Goal: Information Seeking & Learning: Get advice/opinions

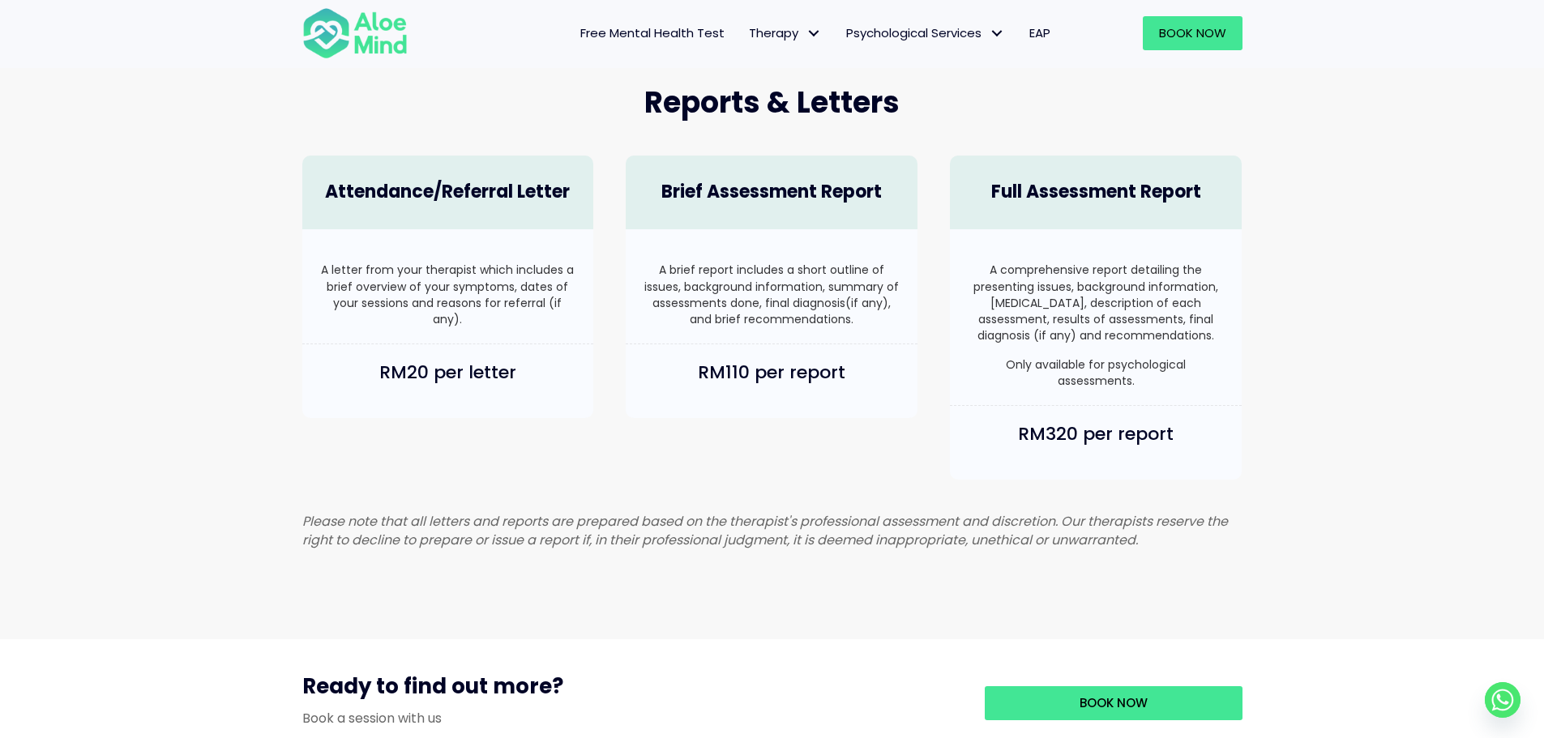
scroll to position [972, 0]
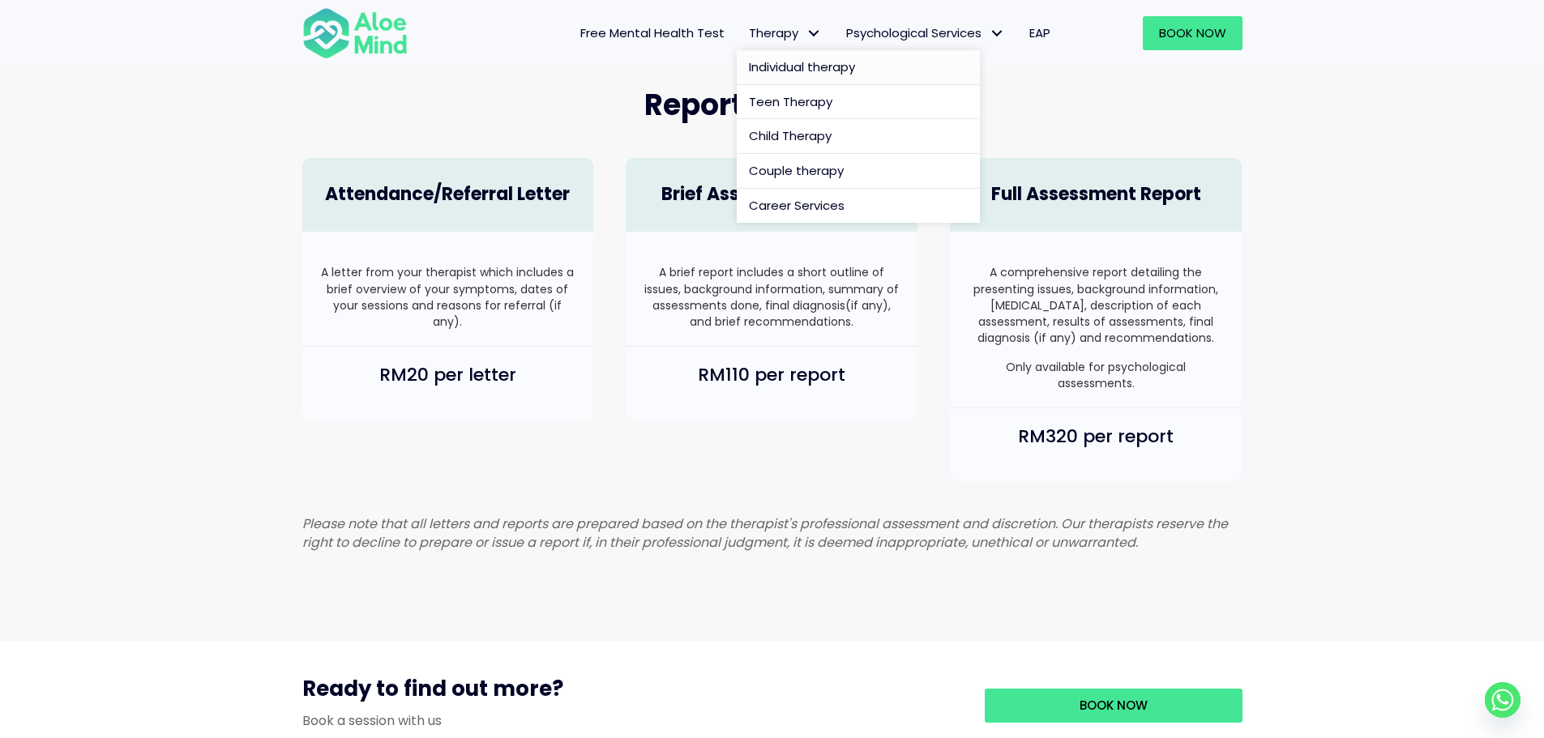
click at [765, 55] on link "Individual therapy" at bounding box center [858, 67] width 243 height 35
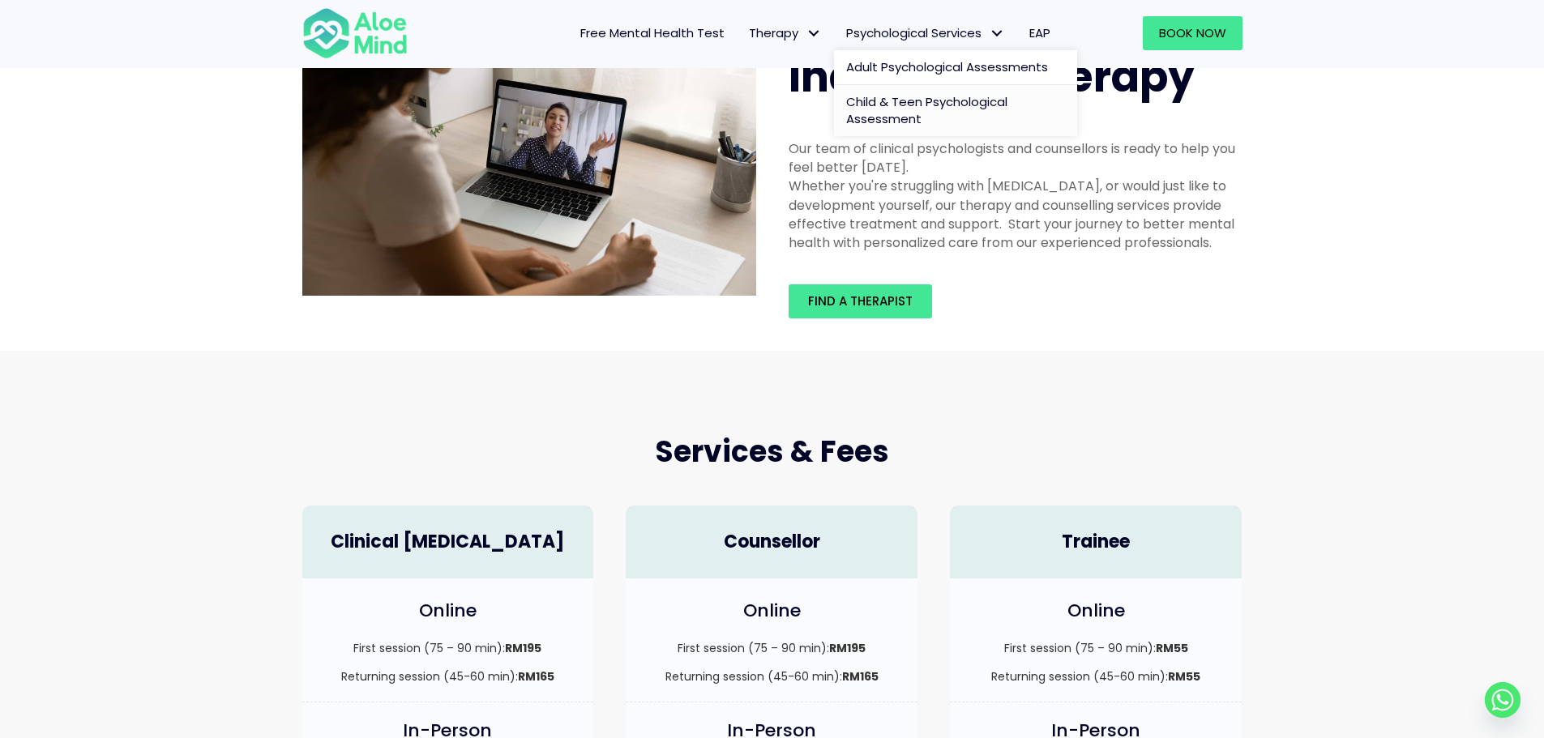
scroll to position [81, 0]
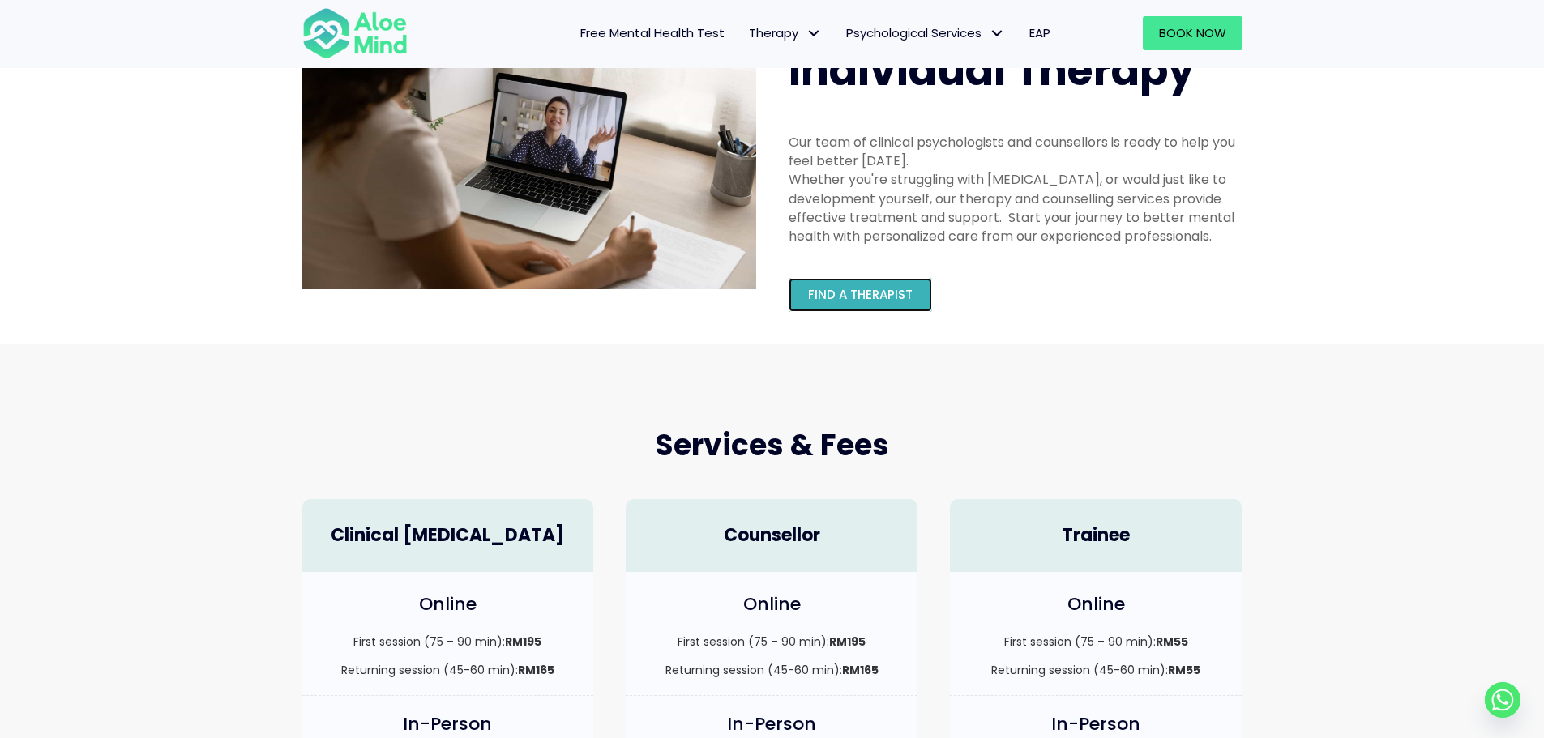
click at [890, 288] on span "Find a therapist" at bounding box center [860, 294] width 105 height 17
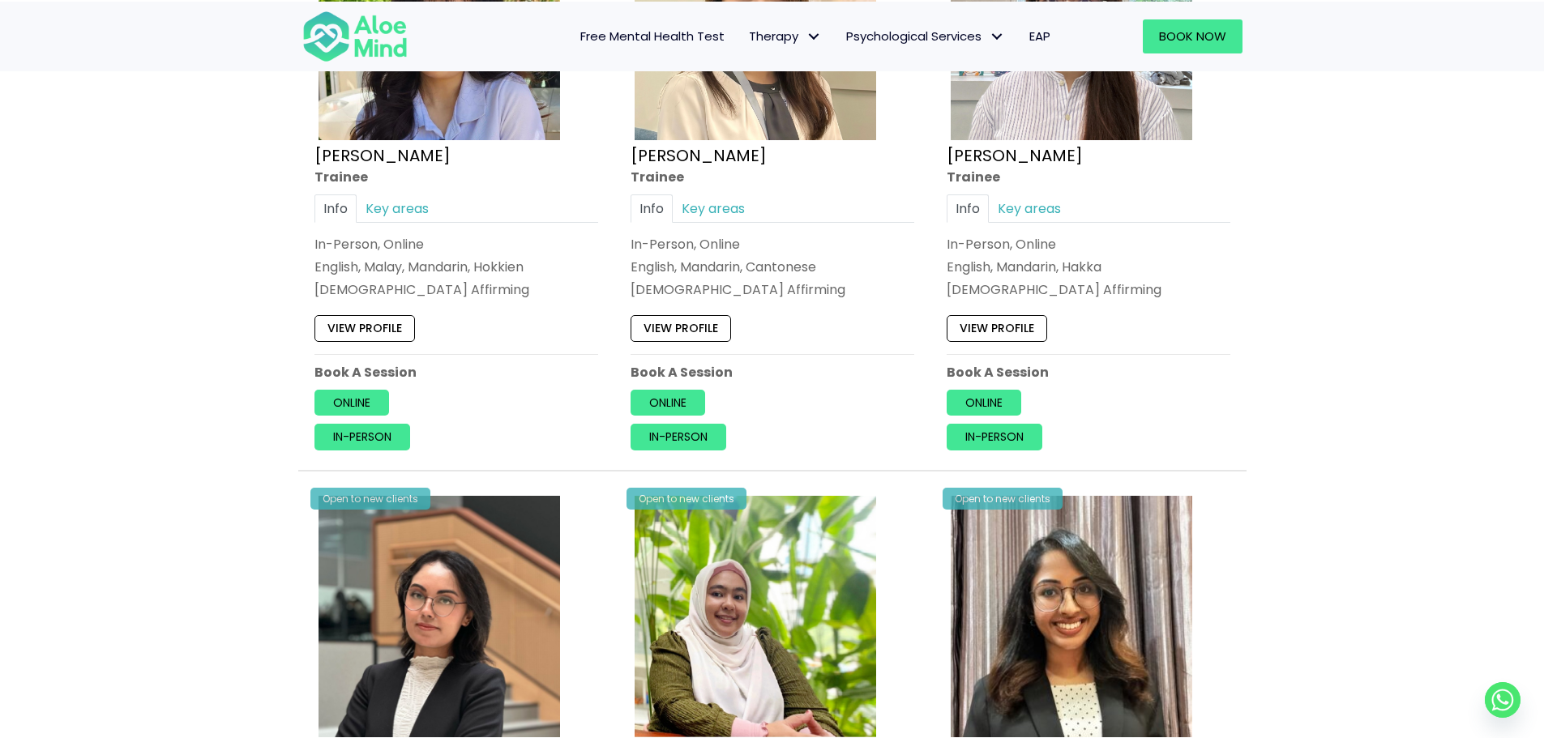
scroll to position [567, 0]
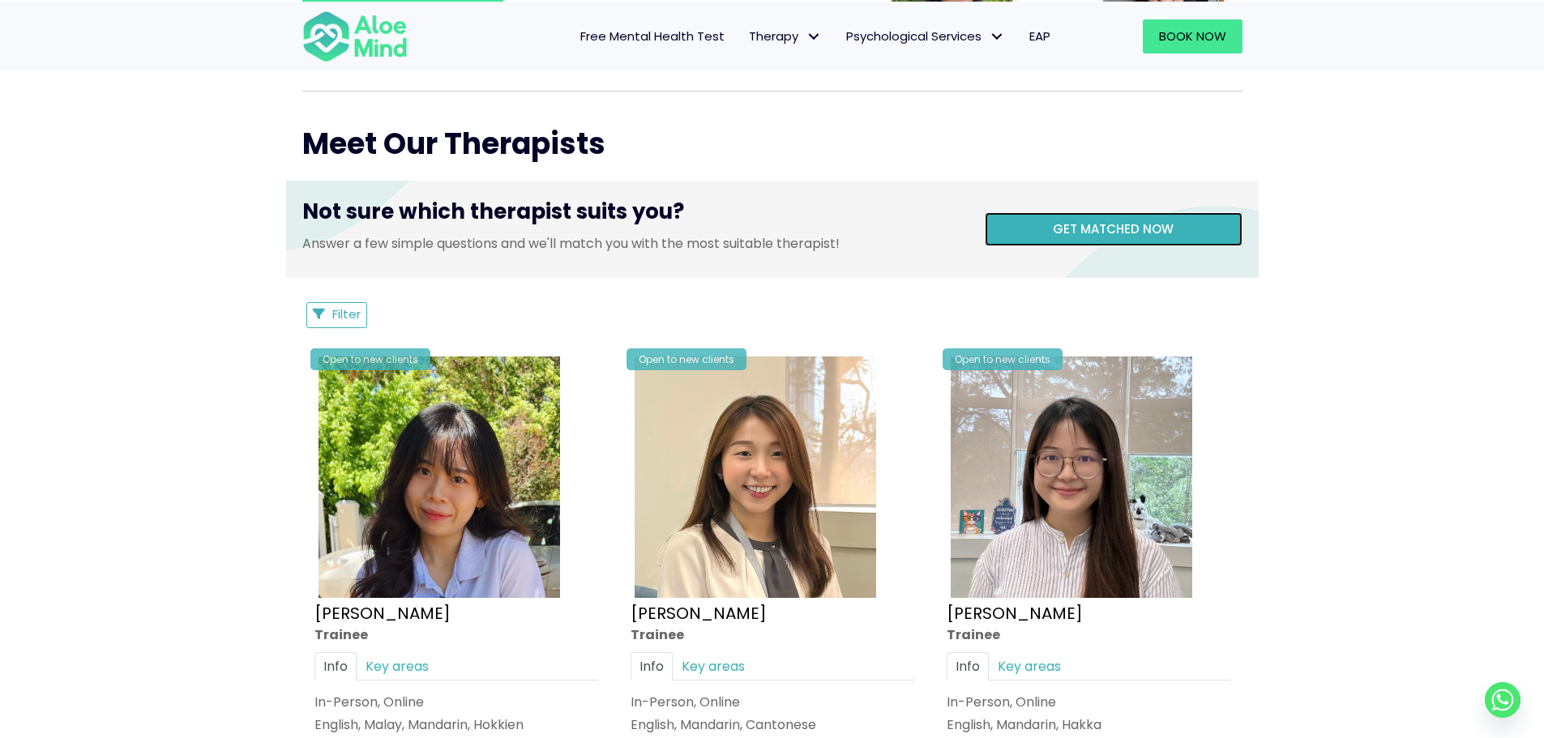
click at [1053, 225] on span "Get matched now" at bounding box center [1113, 228] width 121 height 17
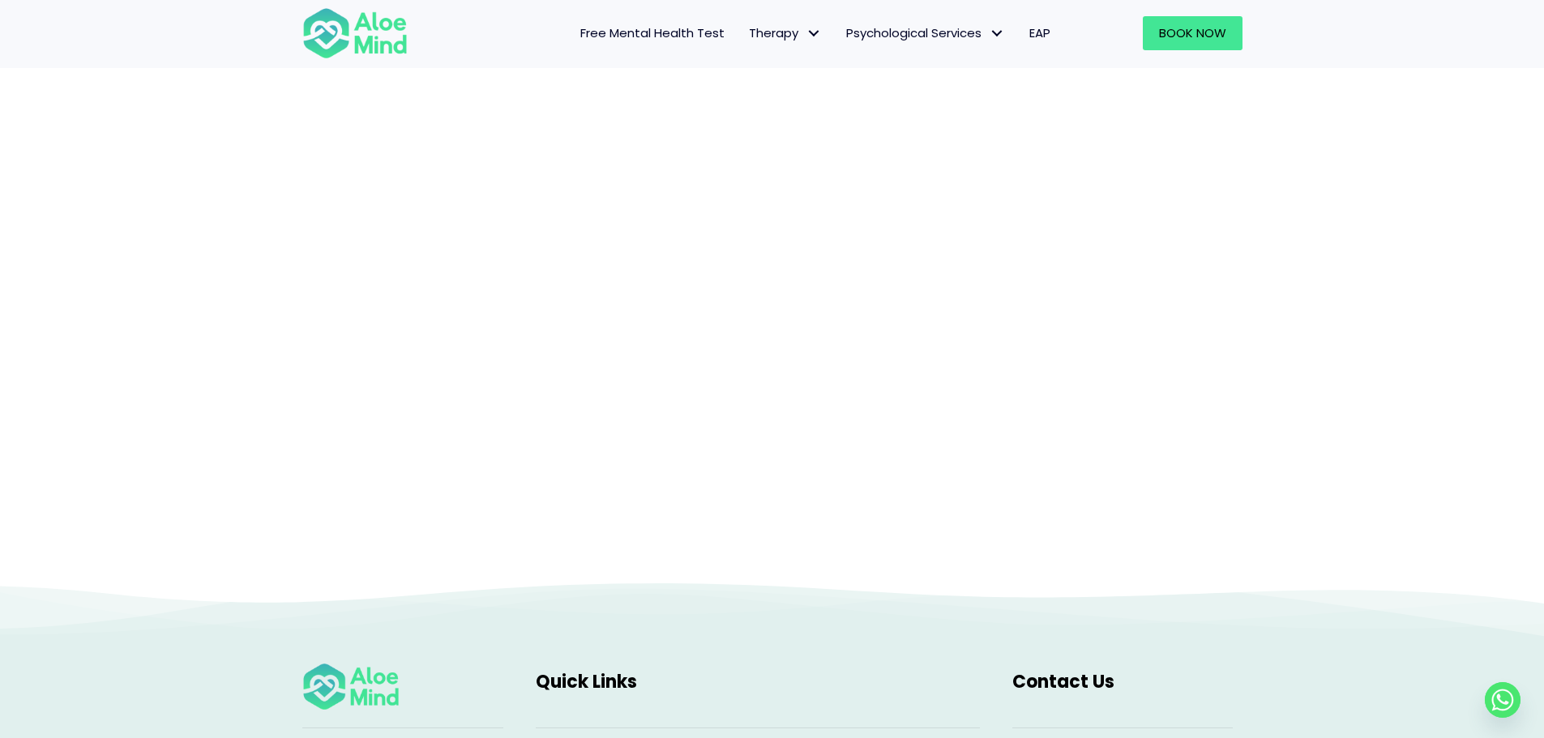
scroll to position [167, 0]
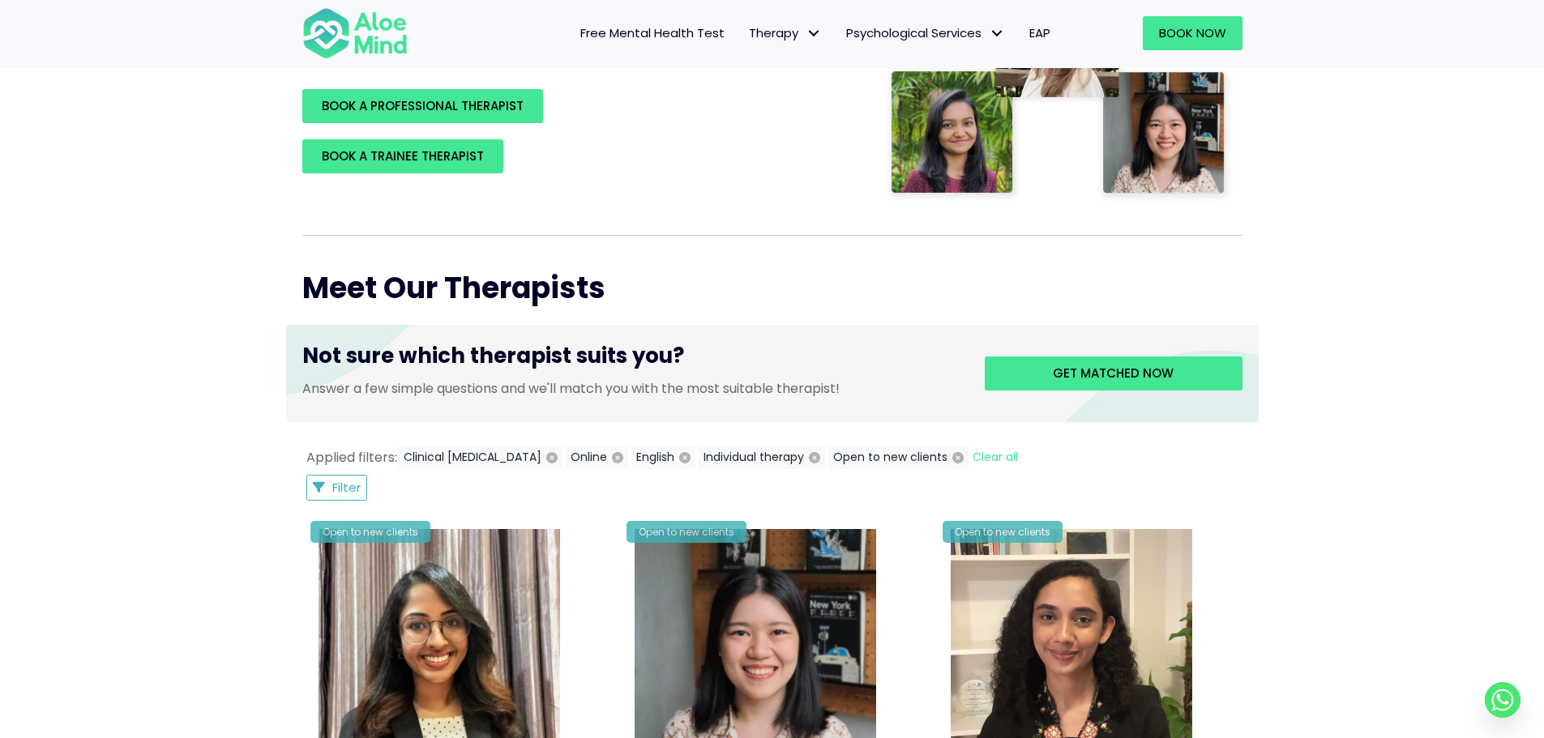
scroll to position [810, 0]
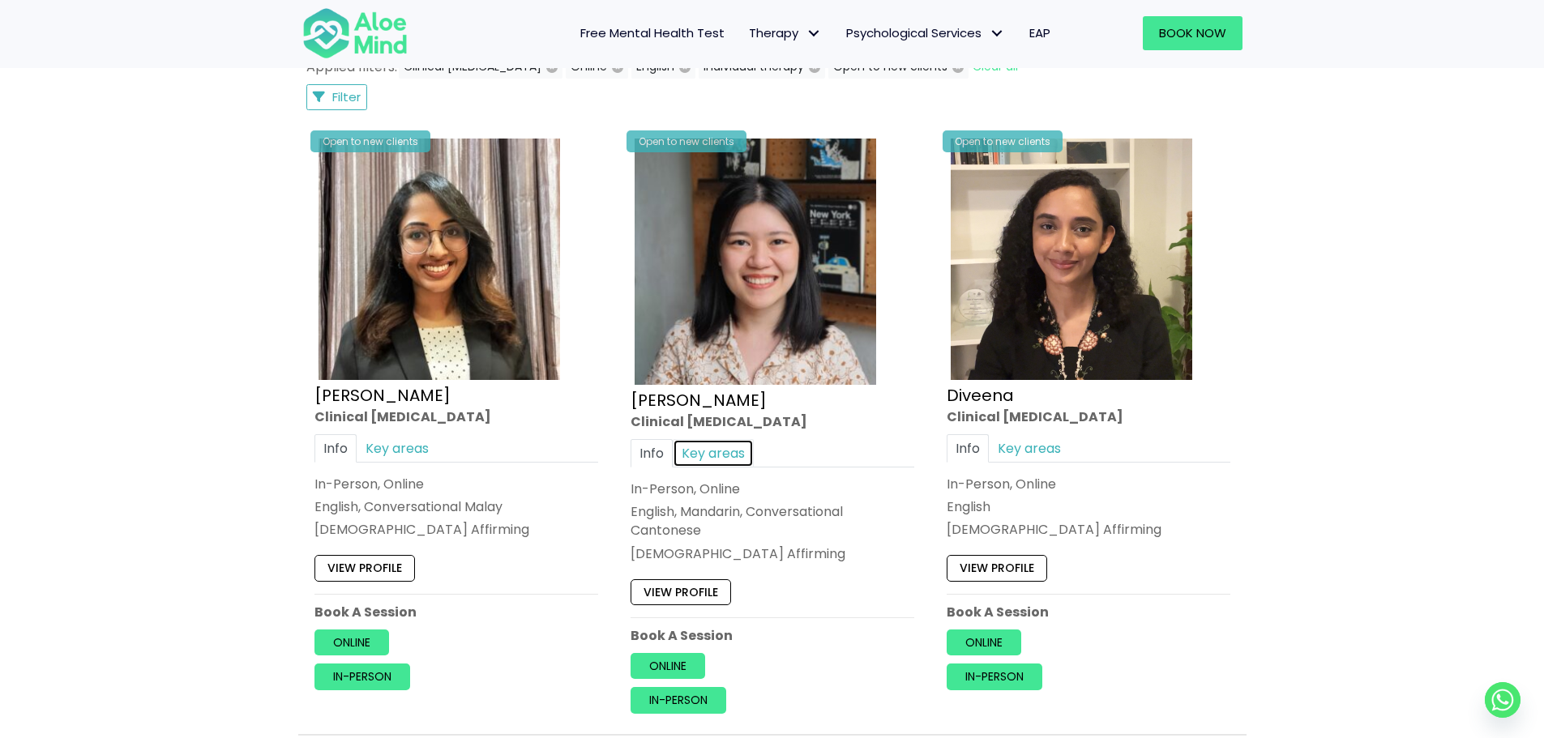
click at [675, 451] on link "Key areas" at bounding box center [713, 453] width 81 height 28
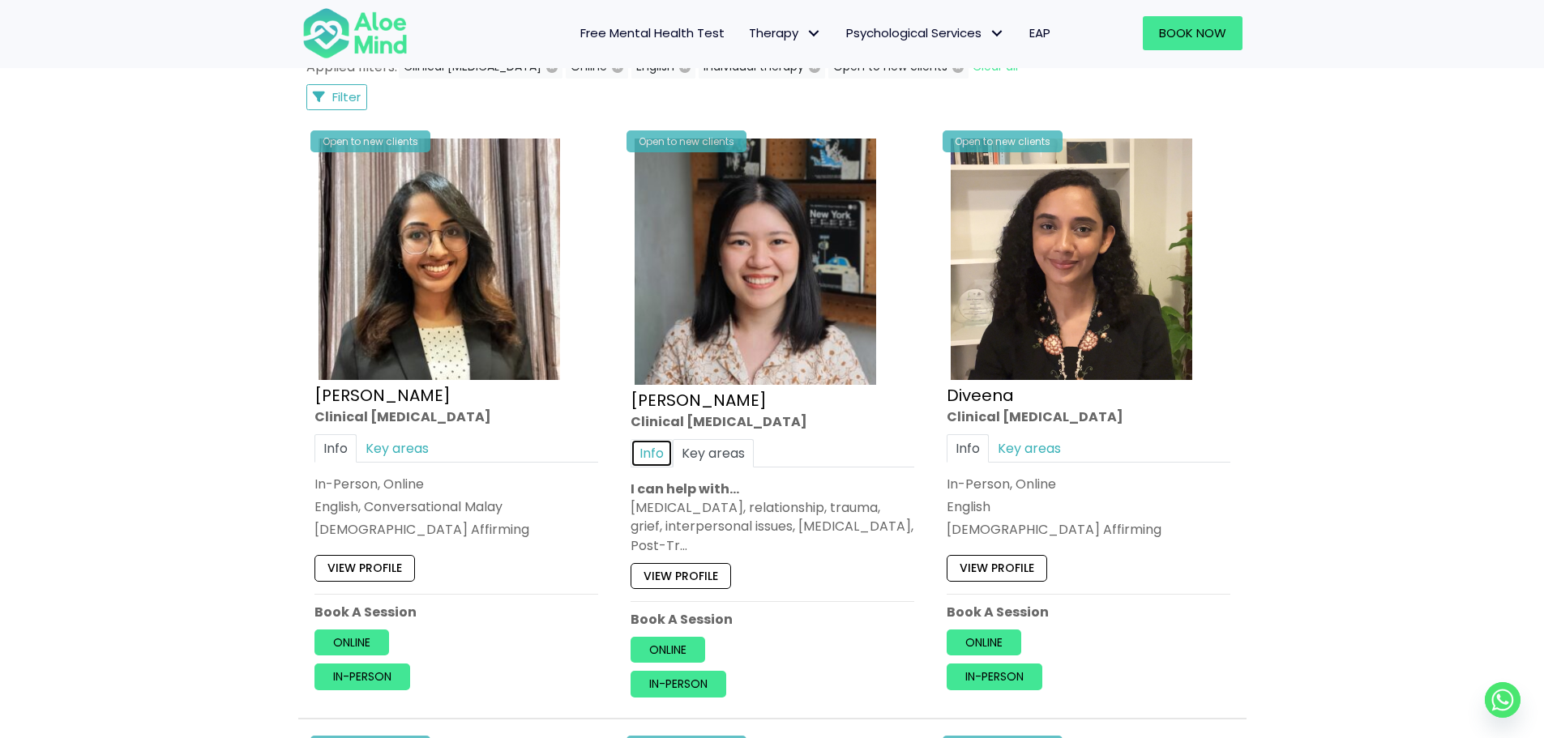
click at [659, 451] on link "Info" at bounding box center [651, 453] width 42 height 28
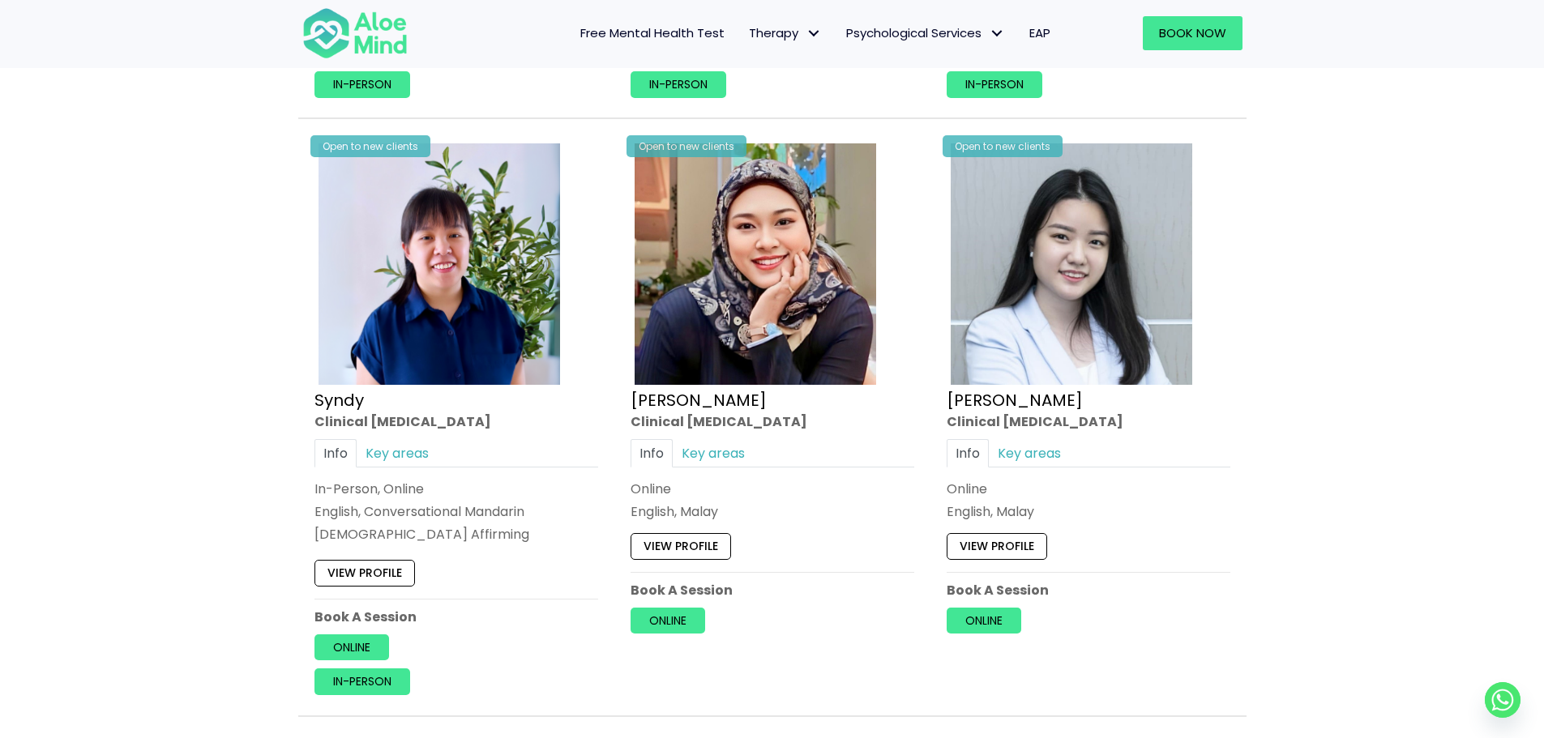
scroll to position [2694, 0]
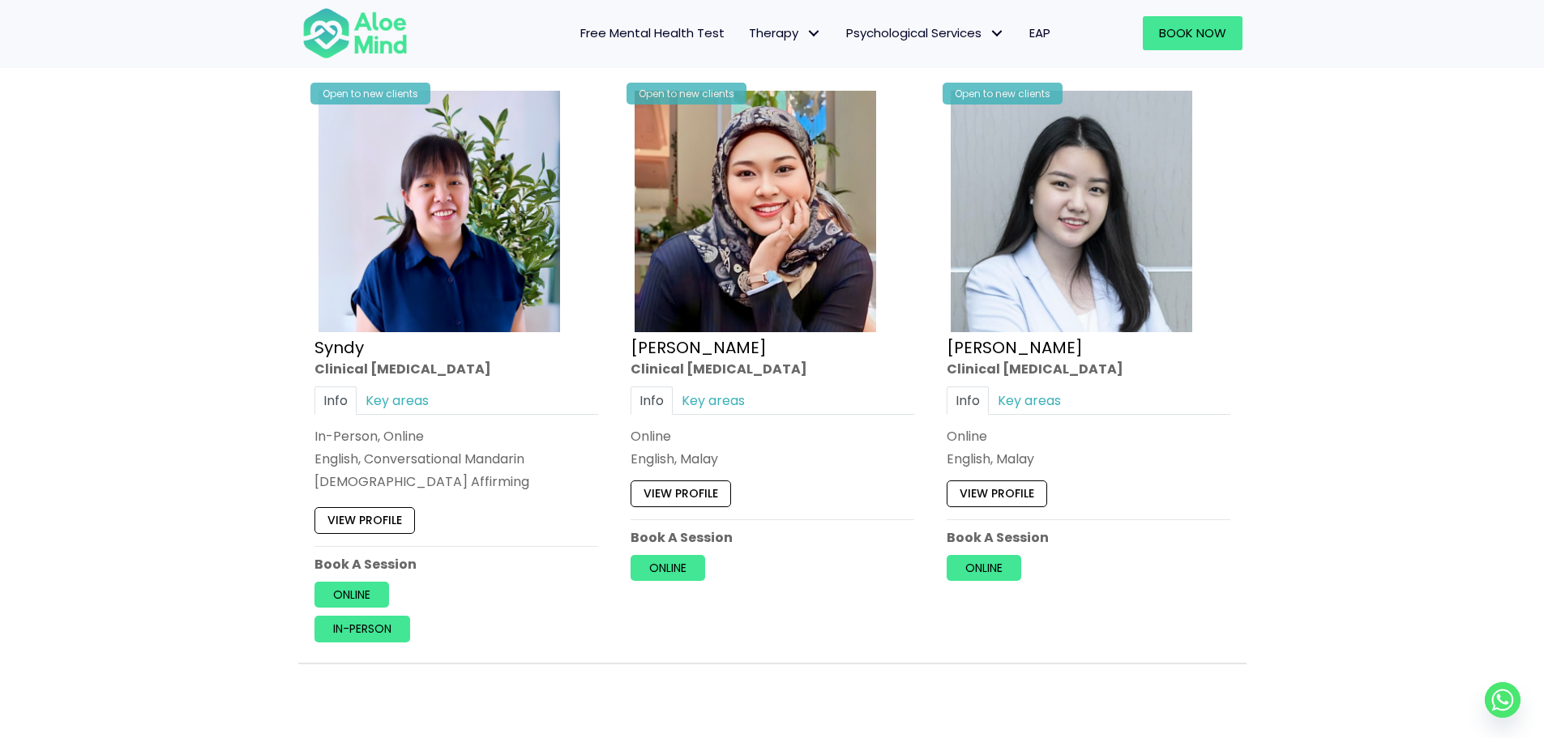
click at [337, 378] on div "Clinical [MEDICAL_DATA]" at bounding box center [456, 369] width 284 height 19
click at [406, 390] on link "Key areas" at bounding box center [397, 401] width 81 height 28
click at [349, 395] on link "Info" at bounding box center [335, 401] width 42 height 28
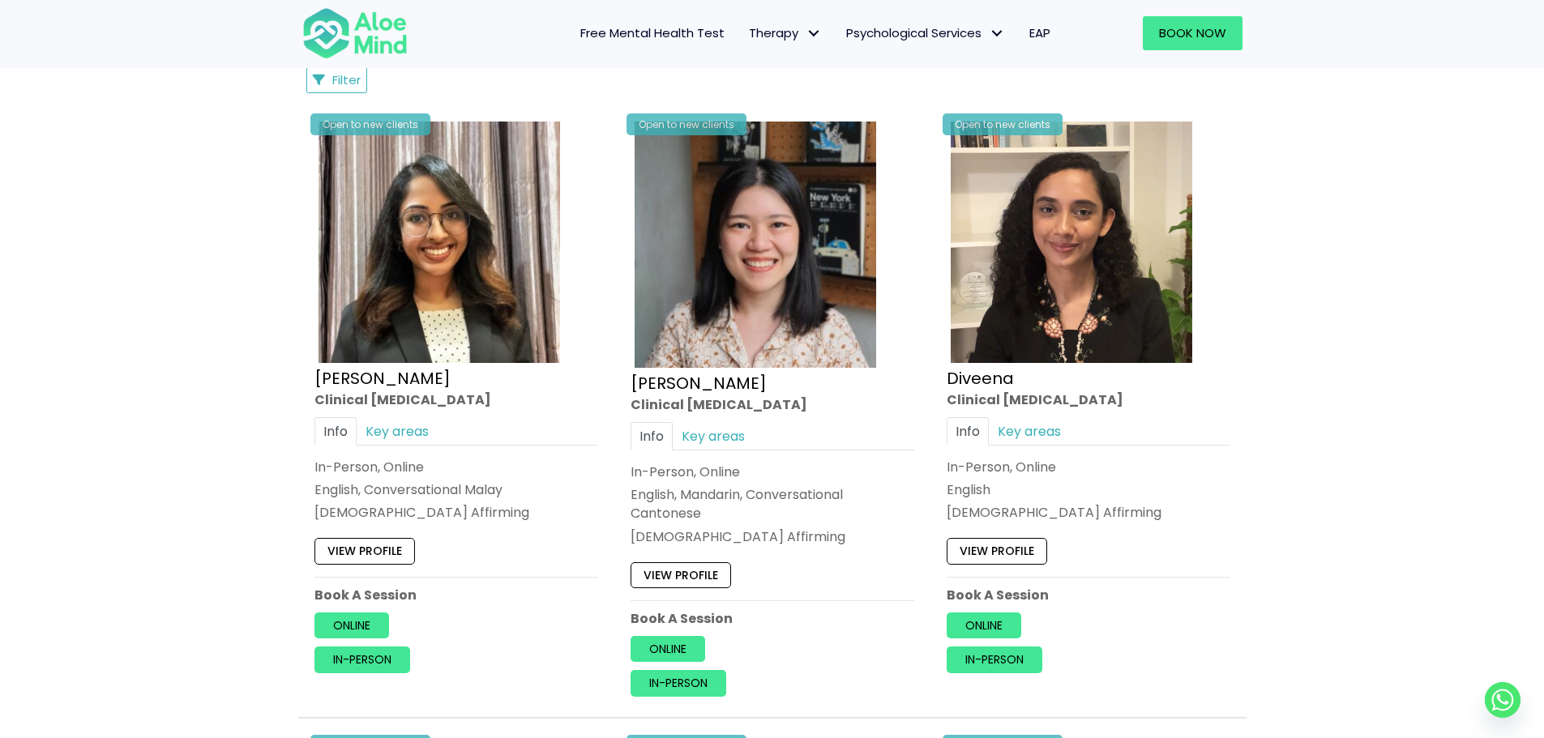
scroll to position [830, 0]
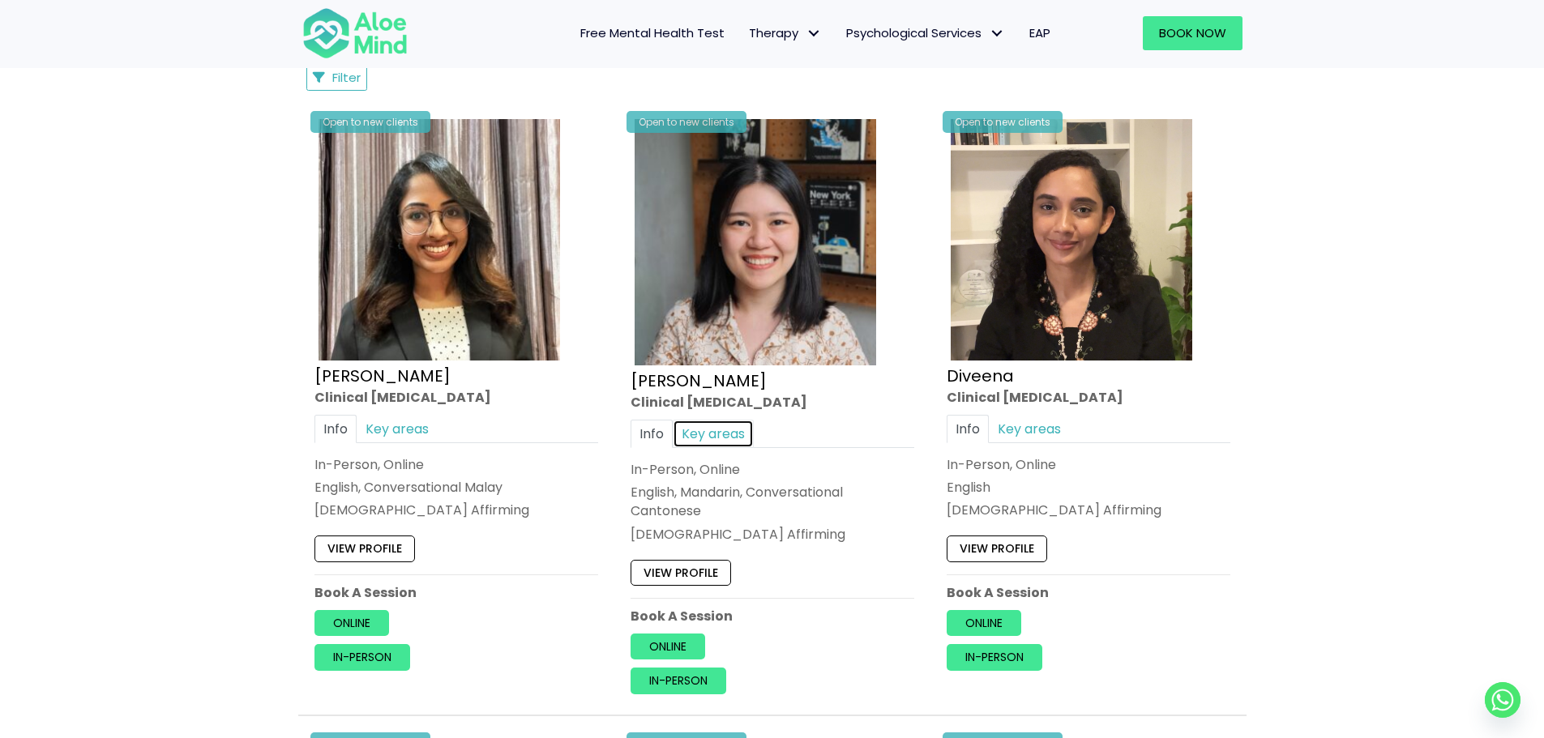
click at [682, 429] on link "Key areas" at bounding box center [713, 434] width 81 height 28
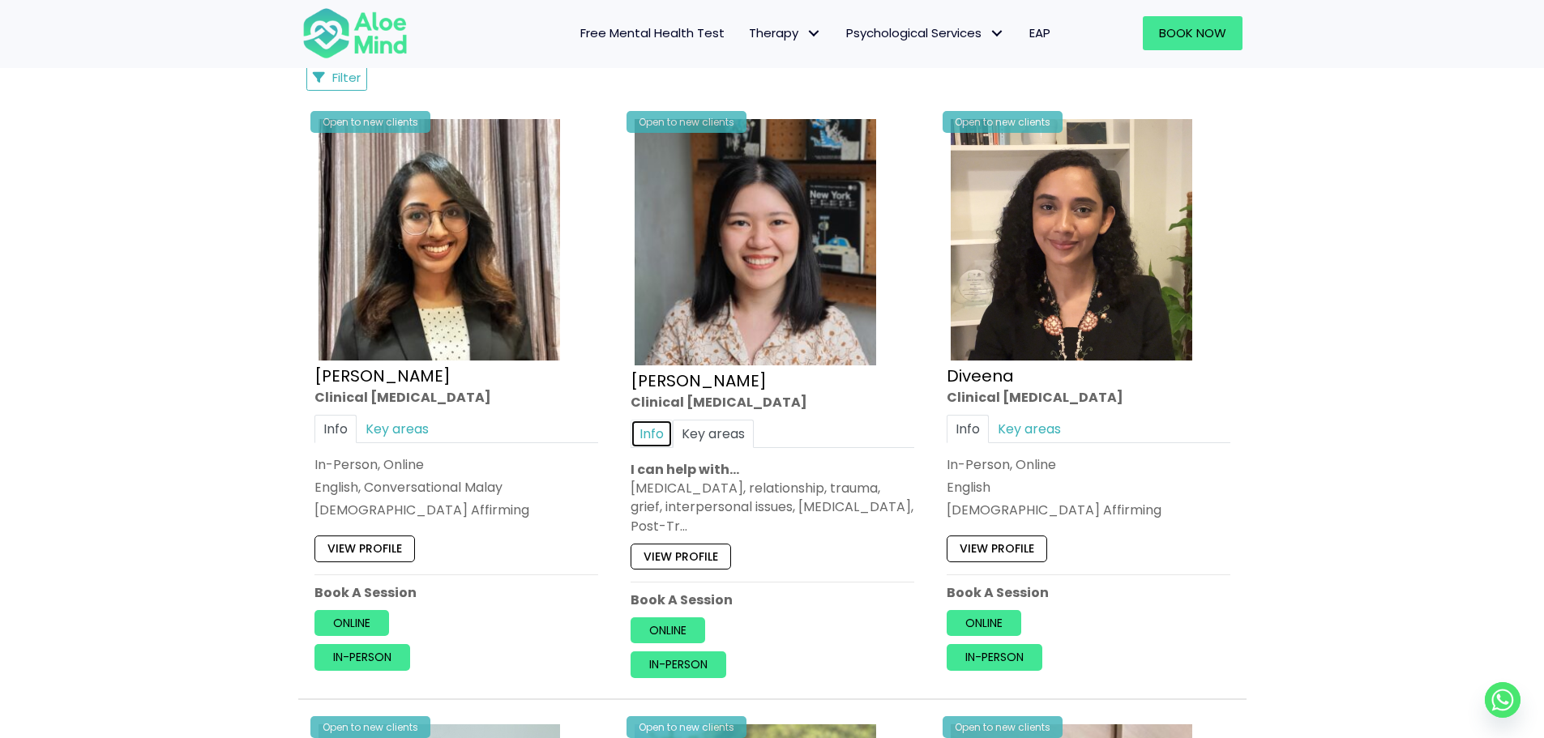
click at [644, 430] on link "Info" at bounding box center [651, 434] width 42 height 28
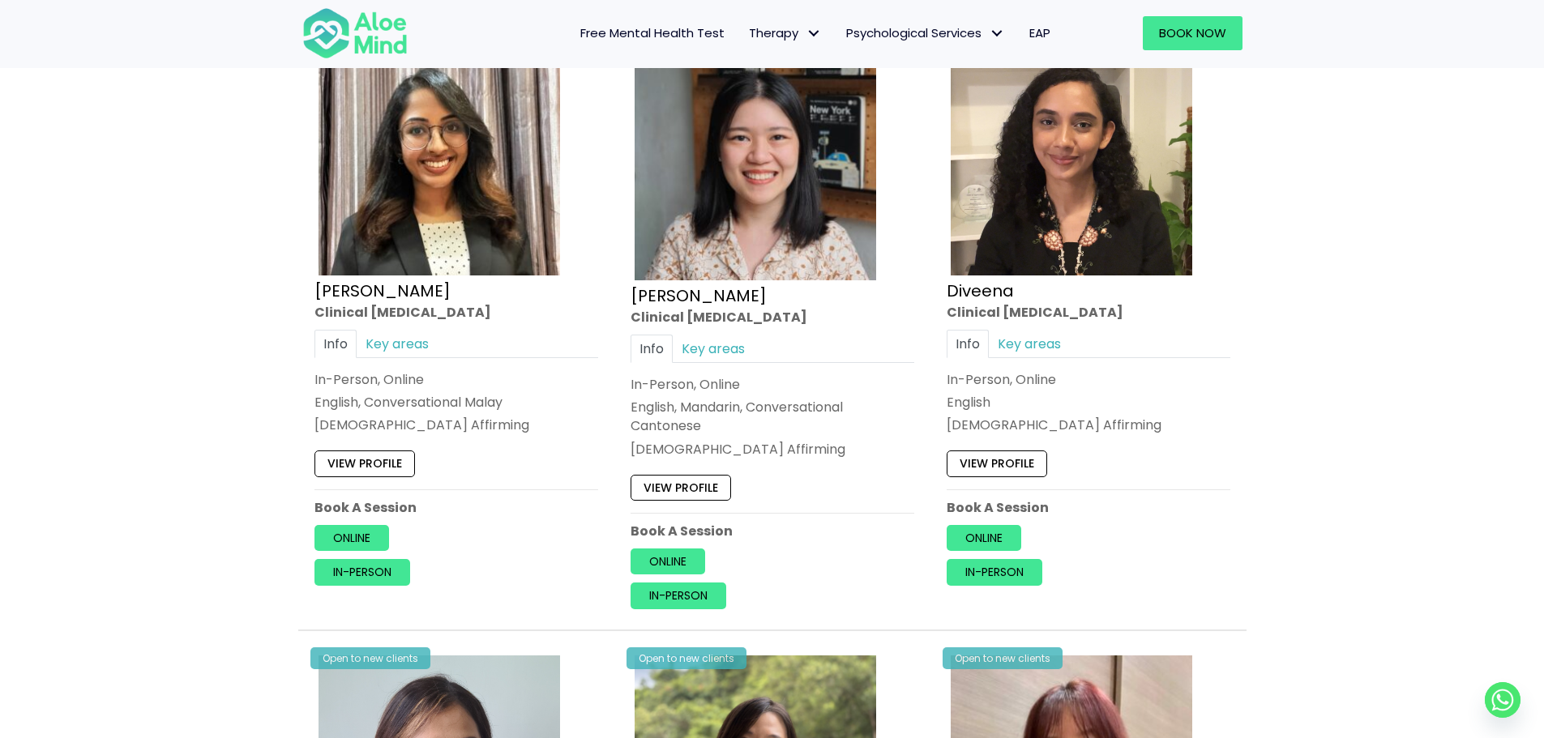
scroll to position [911, 0]
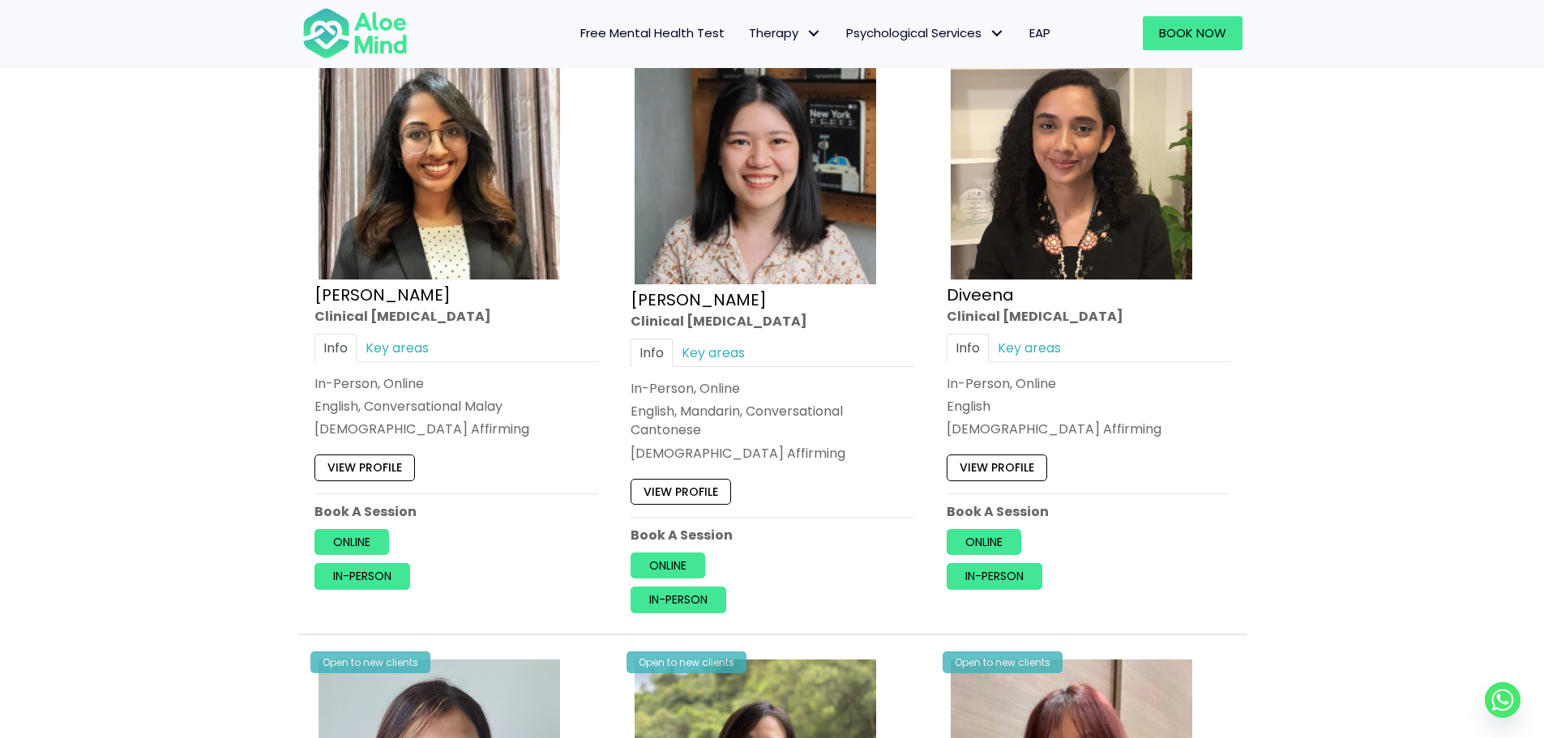
click at [683, 399] on div "In-Person, Online English, Mandarin, Conversational Cantonese LGBTQ Affirming" at bounding box center [772, 420] width 284 height 83
click at [679, 489] on link "View profile" at bounding box center [680, 492] width 100 height 26
click at [692, 494] on link "View profile" at bounding box center [680, 492] width 100 height 26
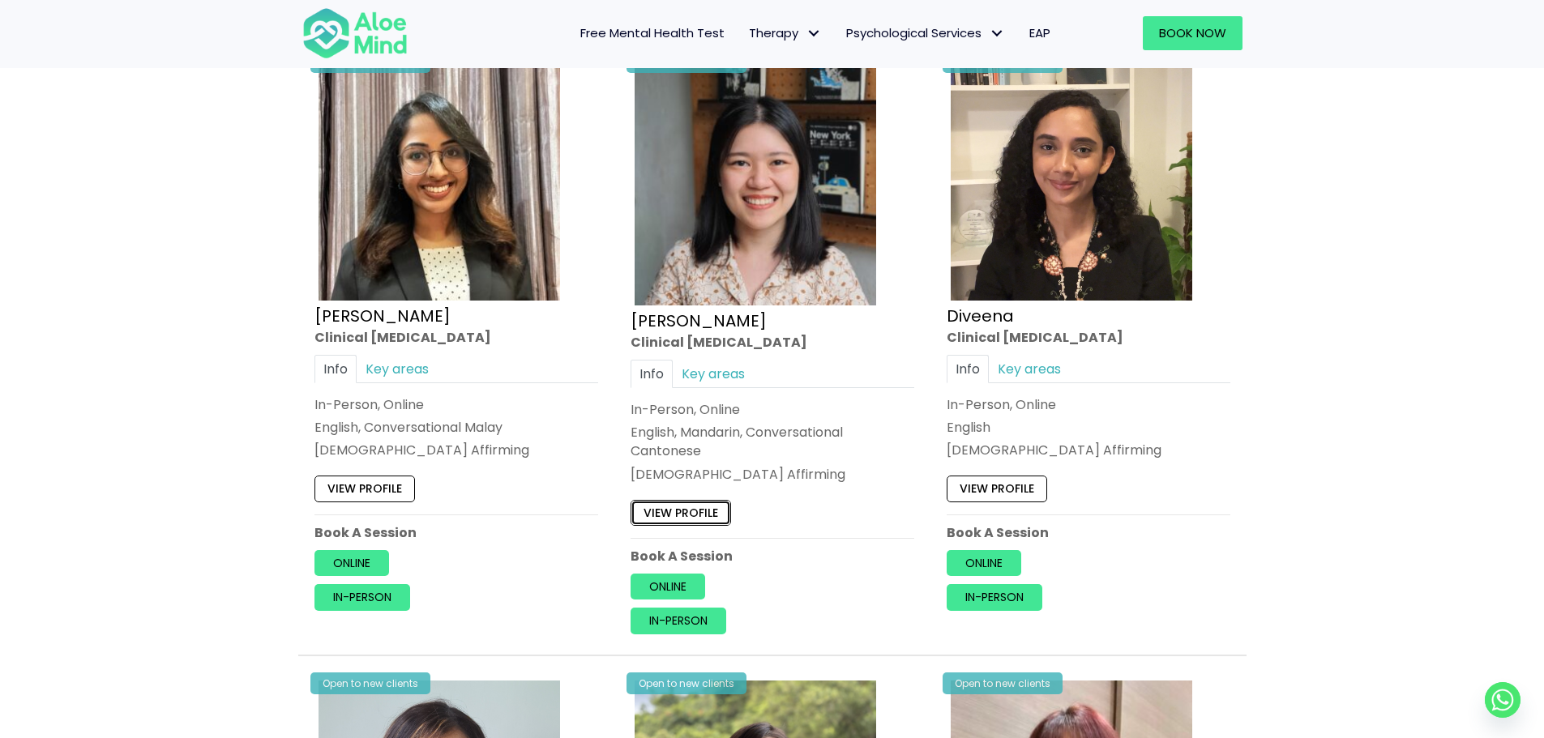
scroll to position [830, 0]
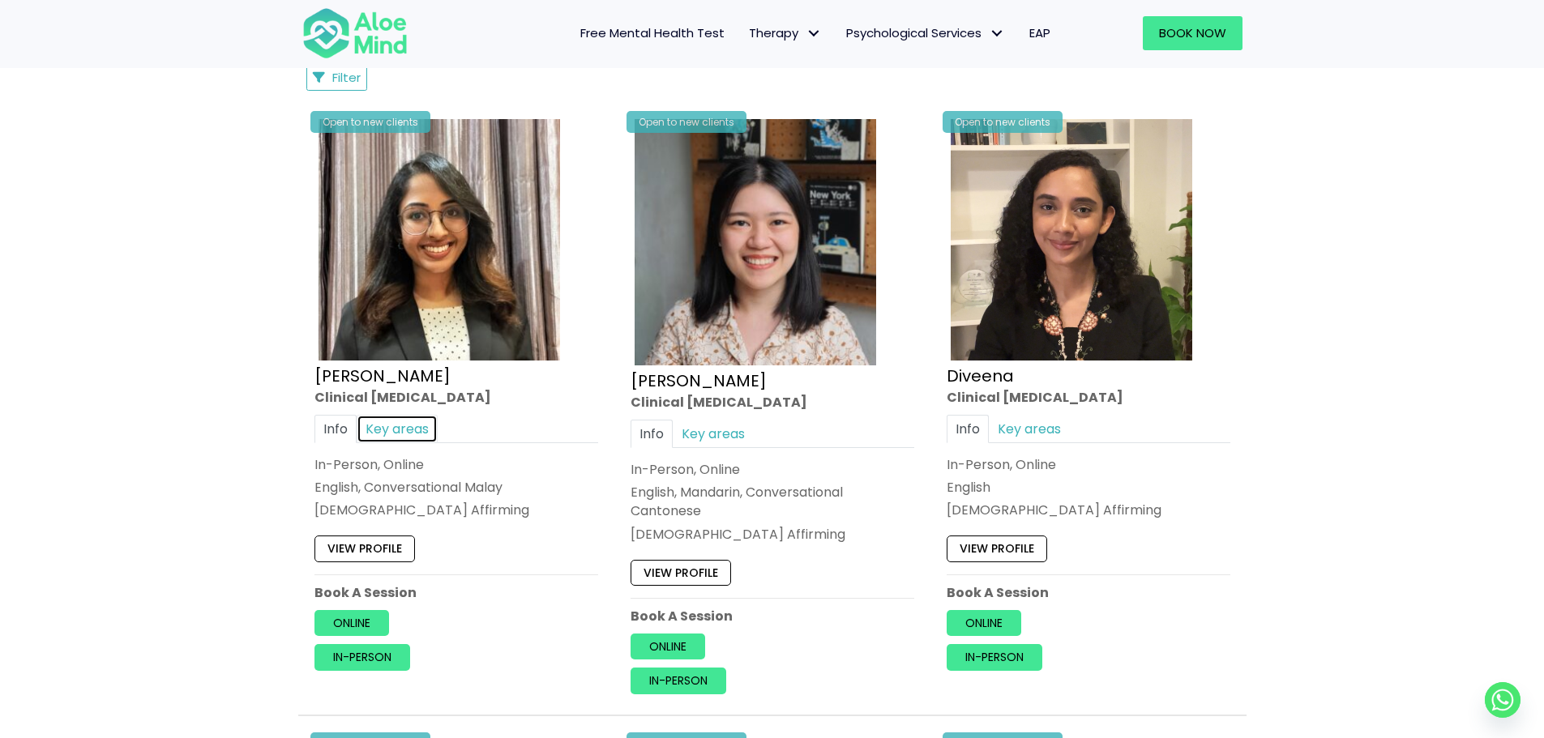
click at [417, 425] on link "Key areas" at bounding box center [397, 429] width 81 height 28
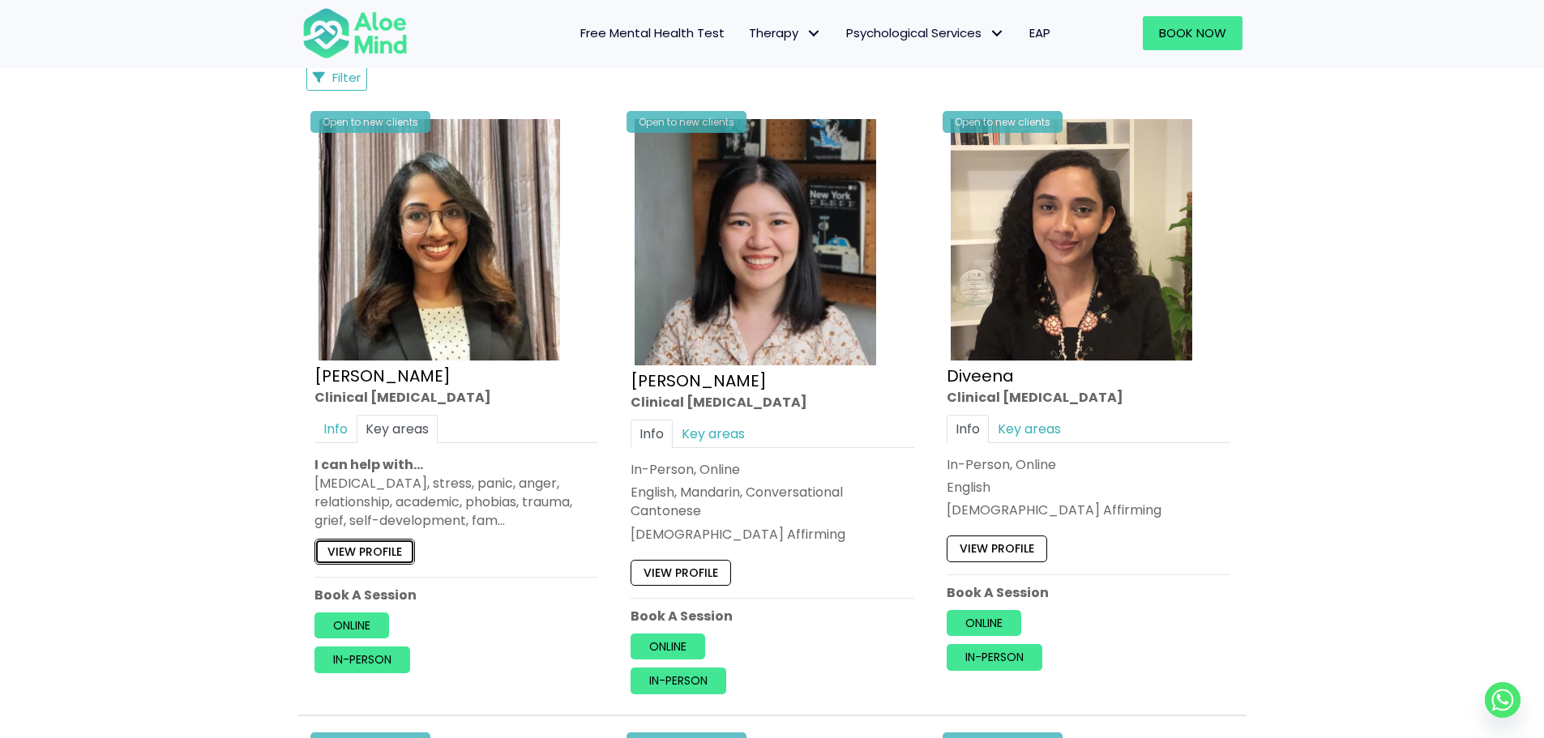
click at [378, 552] on link "View profile" at bounding box center [364, 552] width 100 height 26
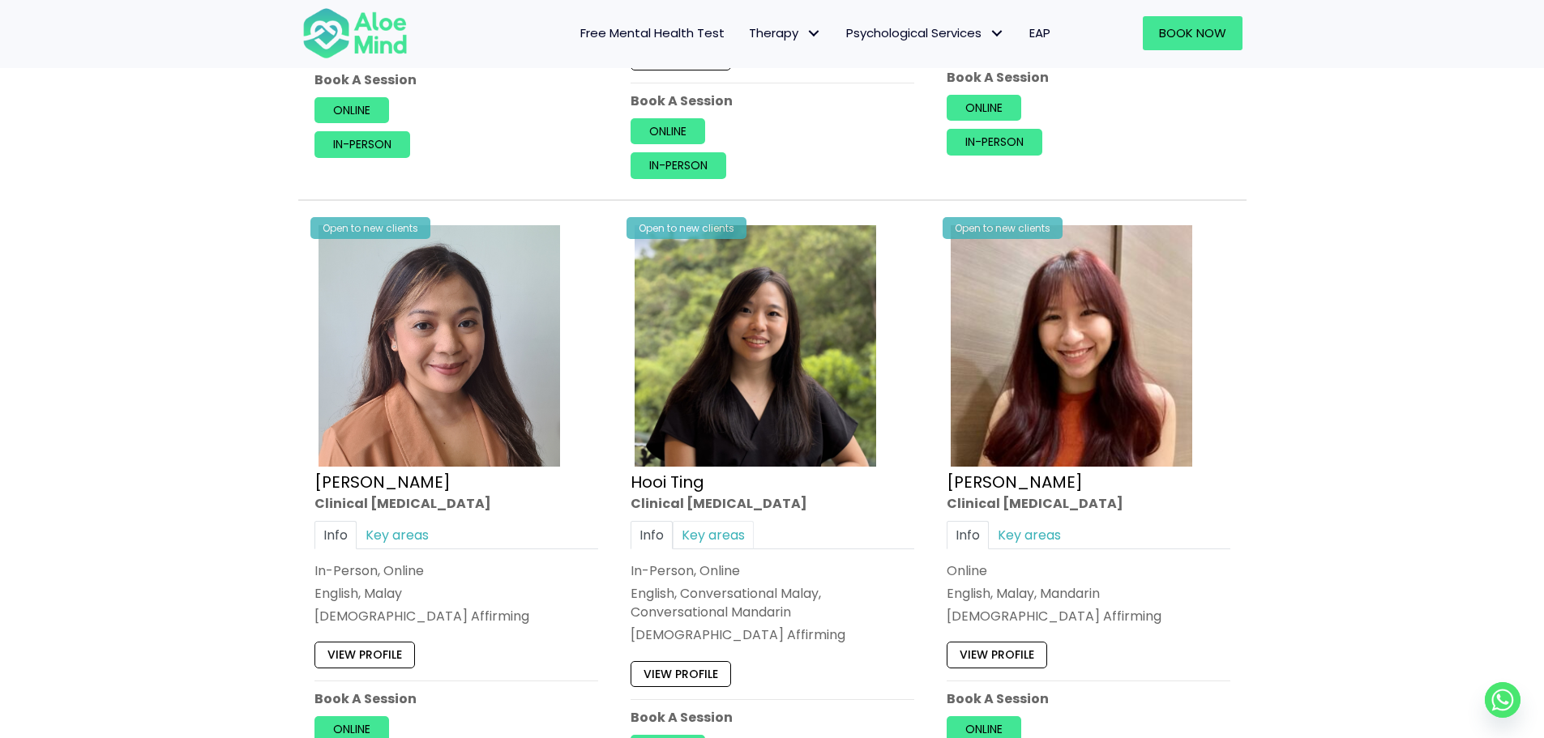
scroll to position [1397, 0]
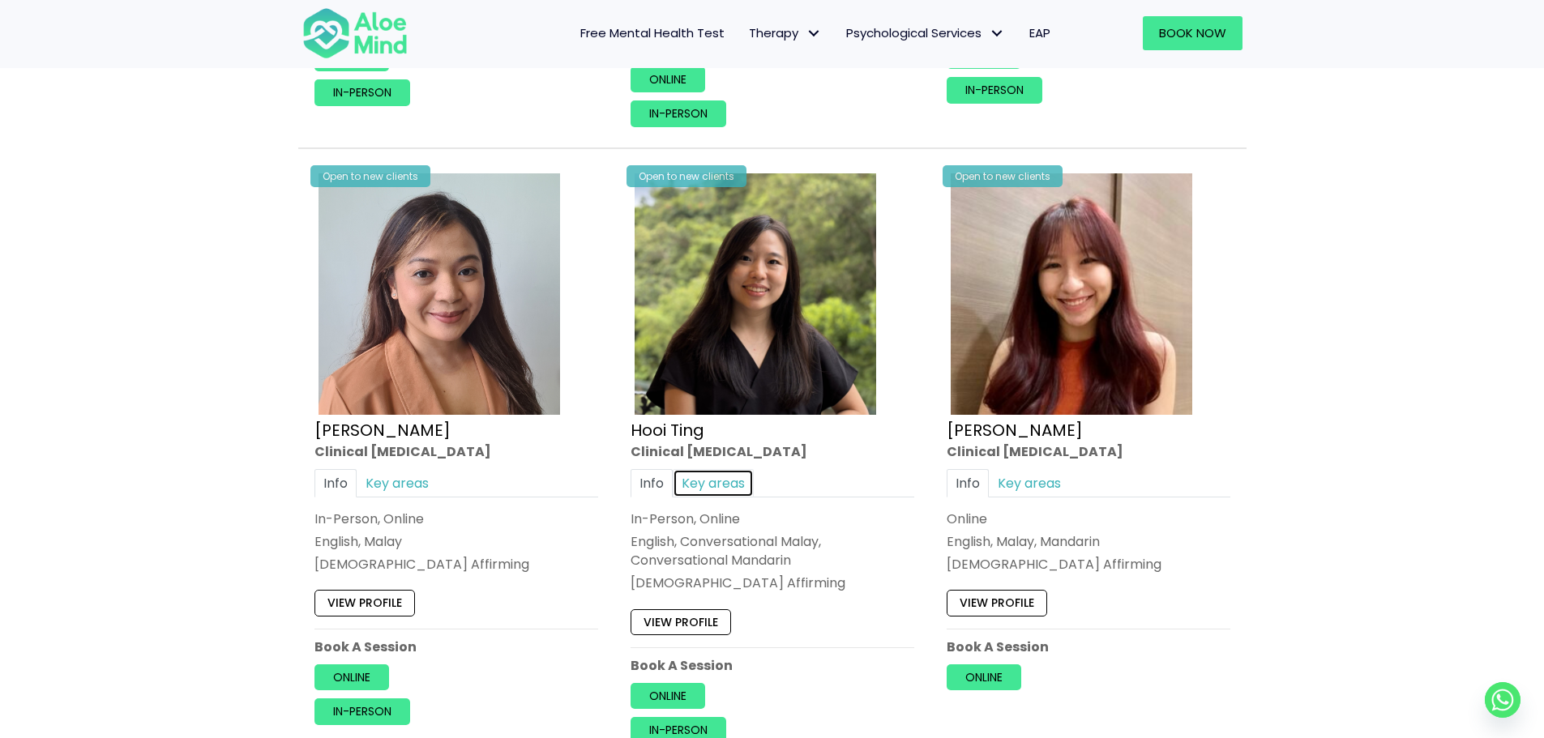
click at [722, 487] on link "Key areas" at bounding box center [713, 483] width 81 height 28
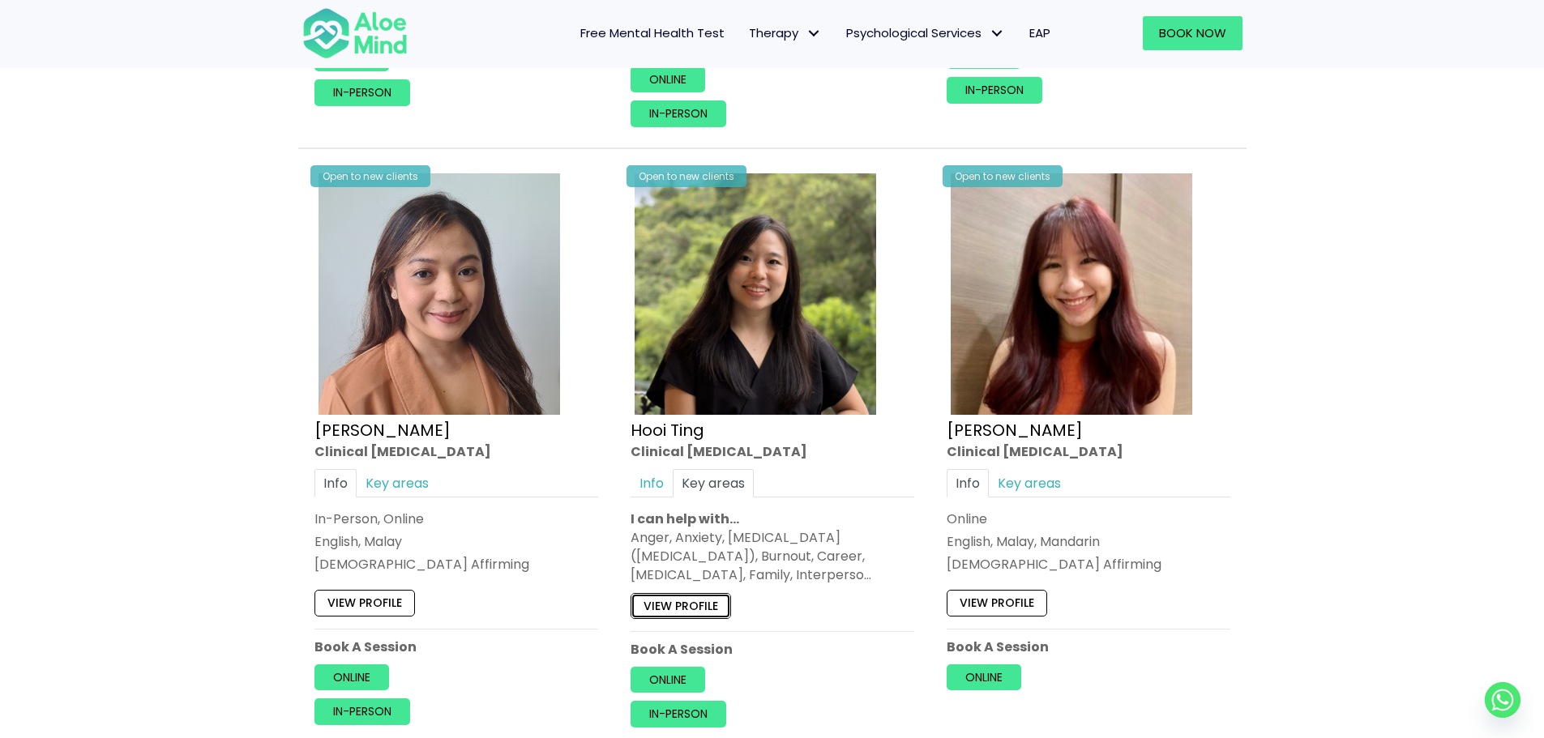
click at [711, 607] on link "View profile" at bounding box center [680, 606] width 100 height 26
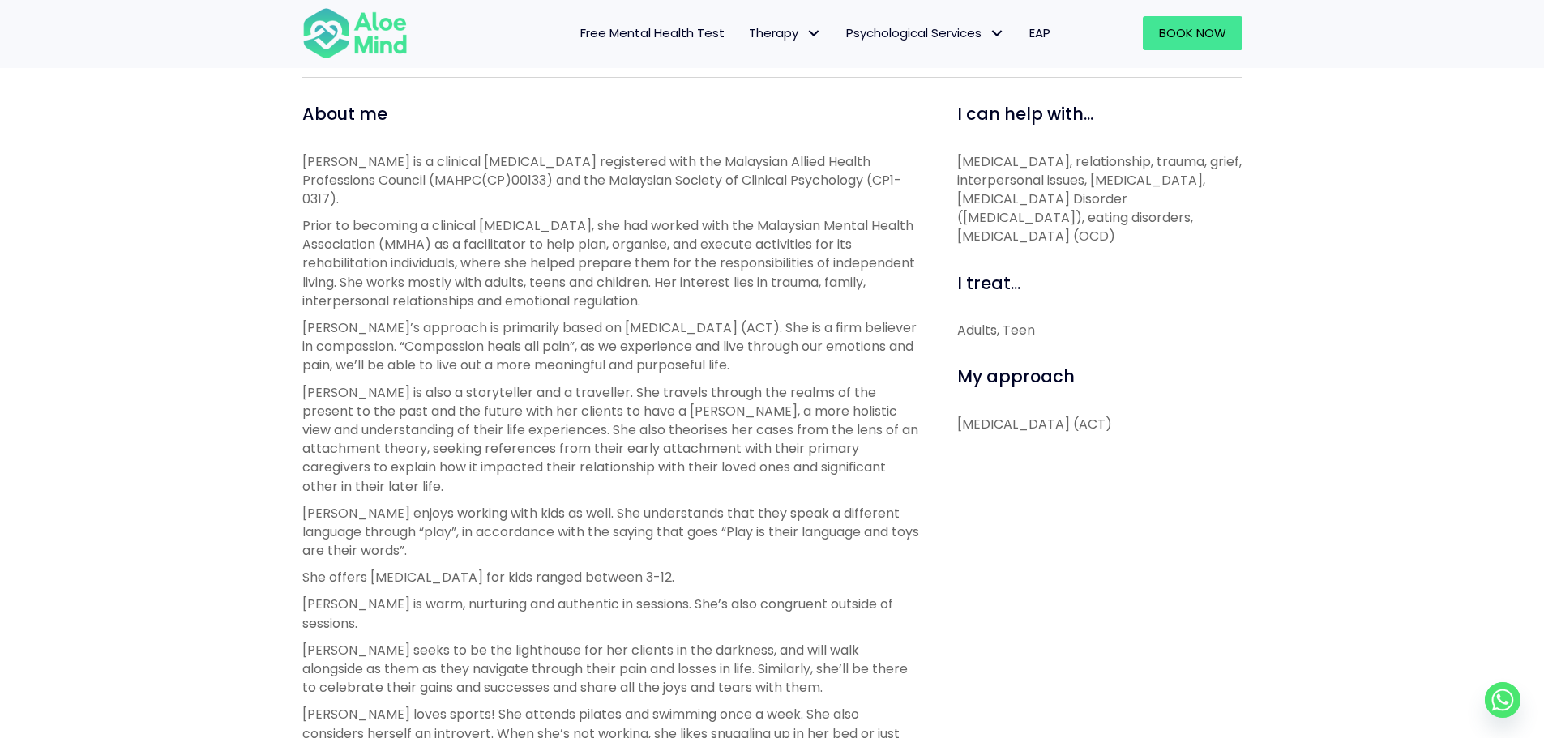
scroll to position [567, 0]
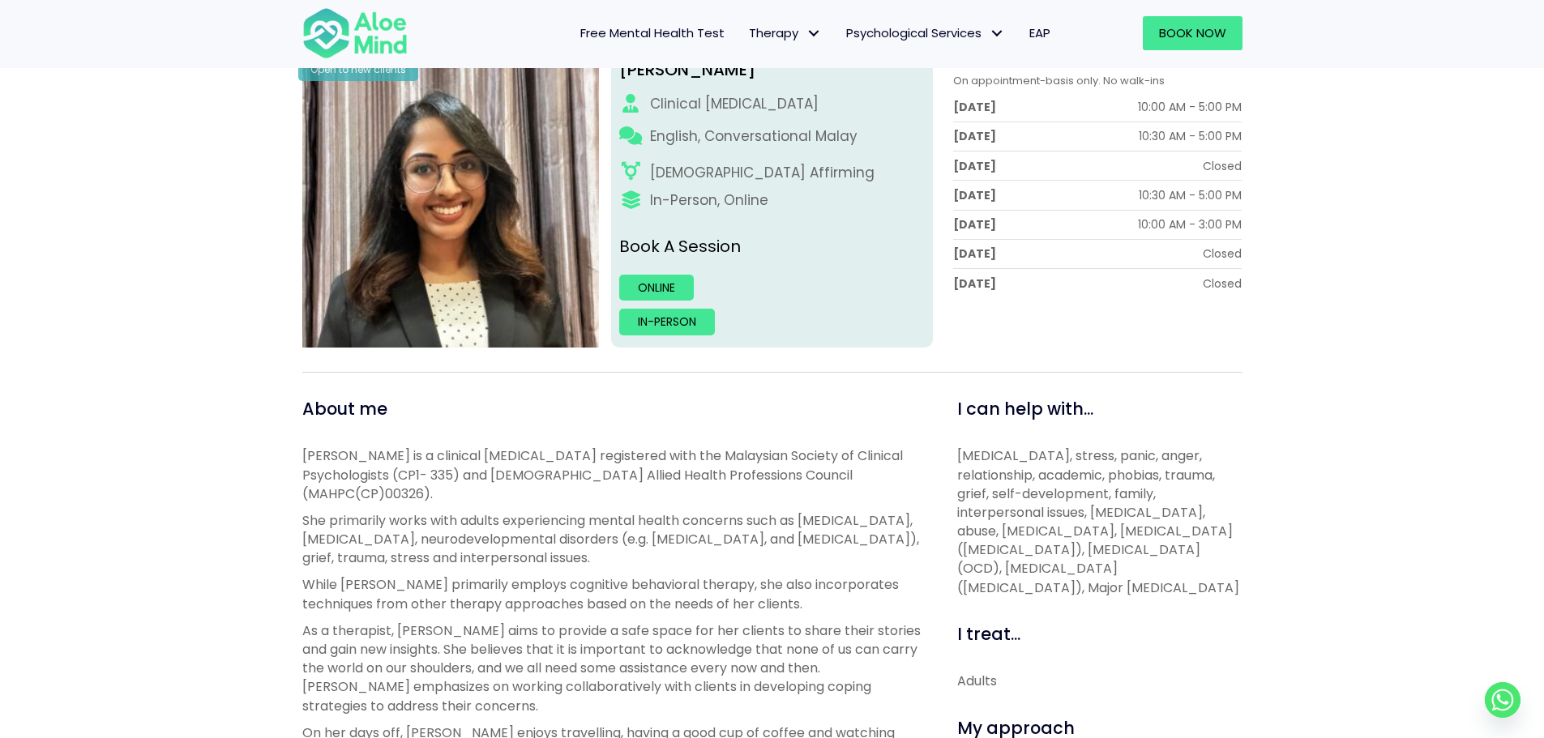
scroll to position [243, 0]
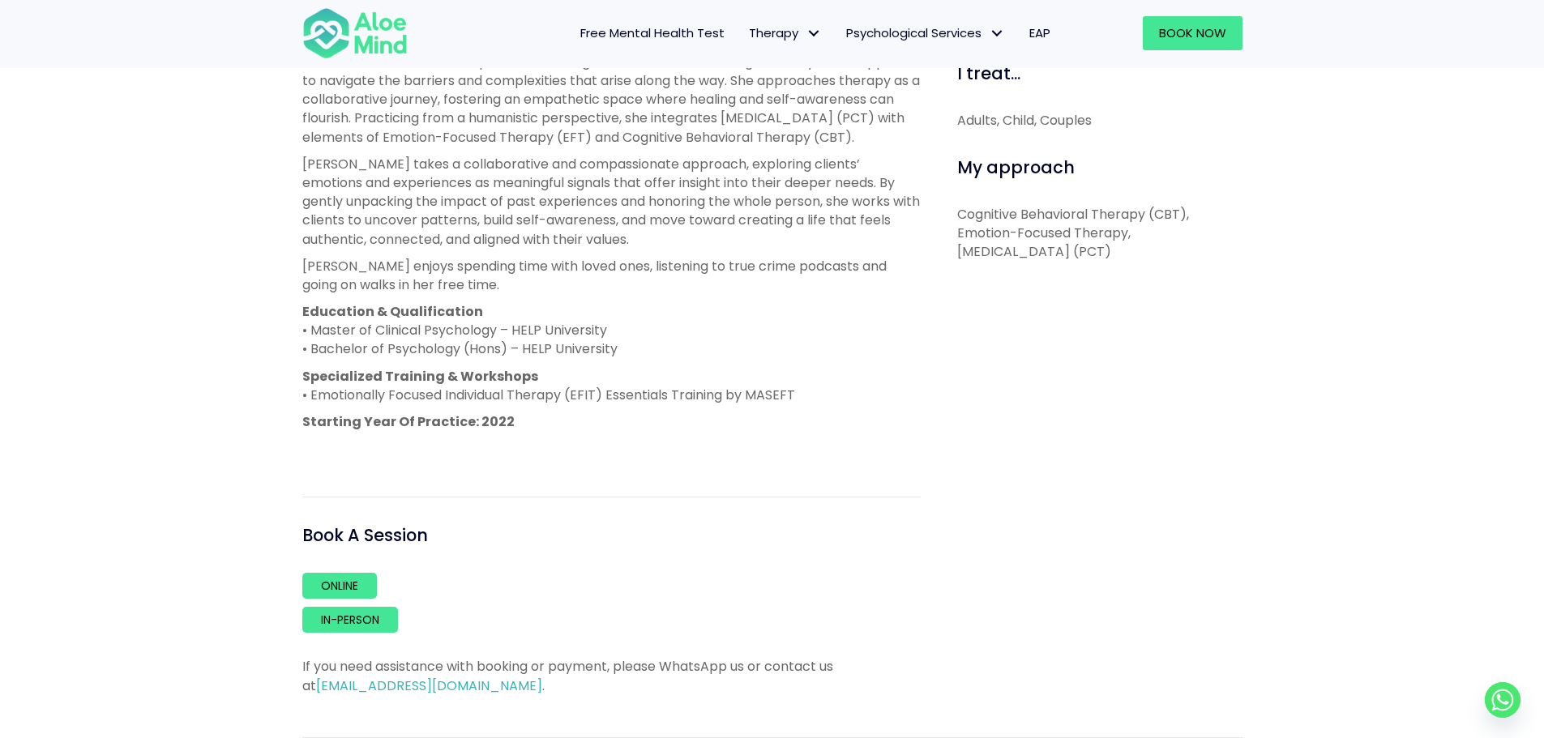
scroll to position [810, 0]
drag, startPoint x: 691, startPoint y: 119, endPoint x: 695, endPoint y: 142, distance: 23.0
click at [695, 142] on p "She believes that we are capable of creating the lives we desire, though we may…" at bounding box center [611, 98] width 618 height 94
copy p "Cognitive Behavioral Therapy (CBT)."
